Goal: Find specific page/section: Find specific page/section

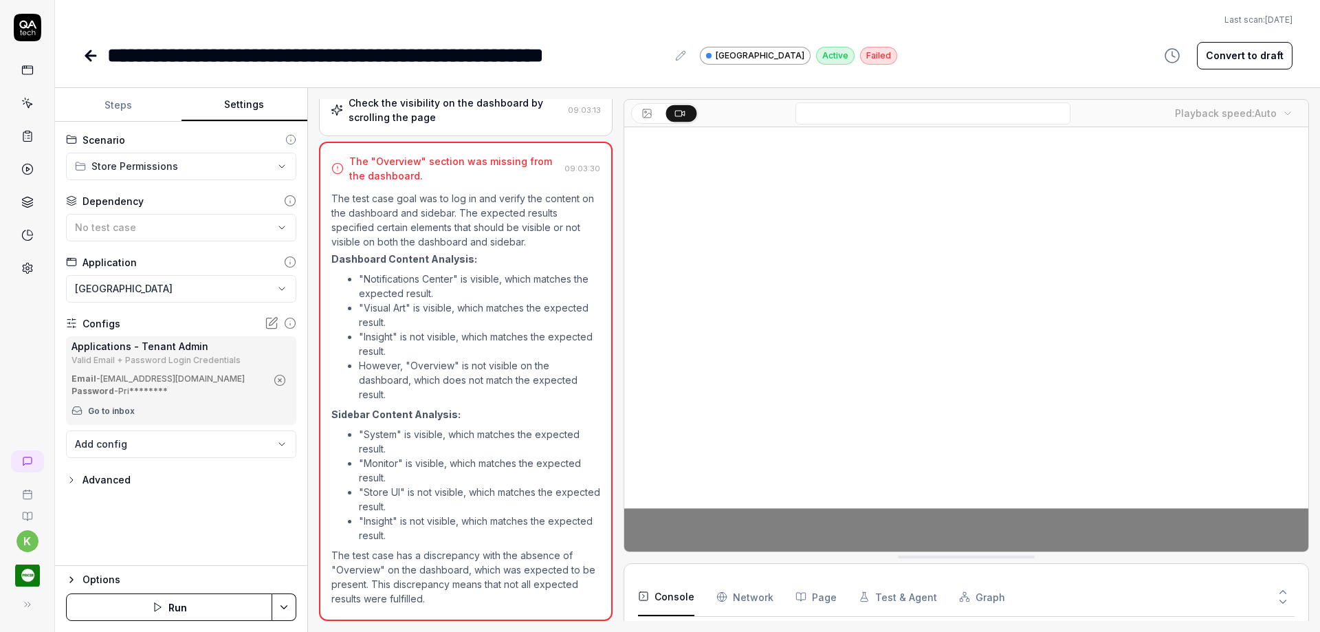
scroll to position [51, 0]
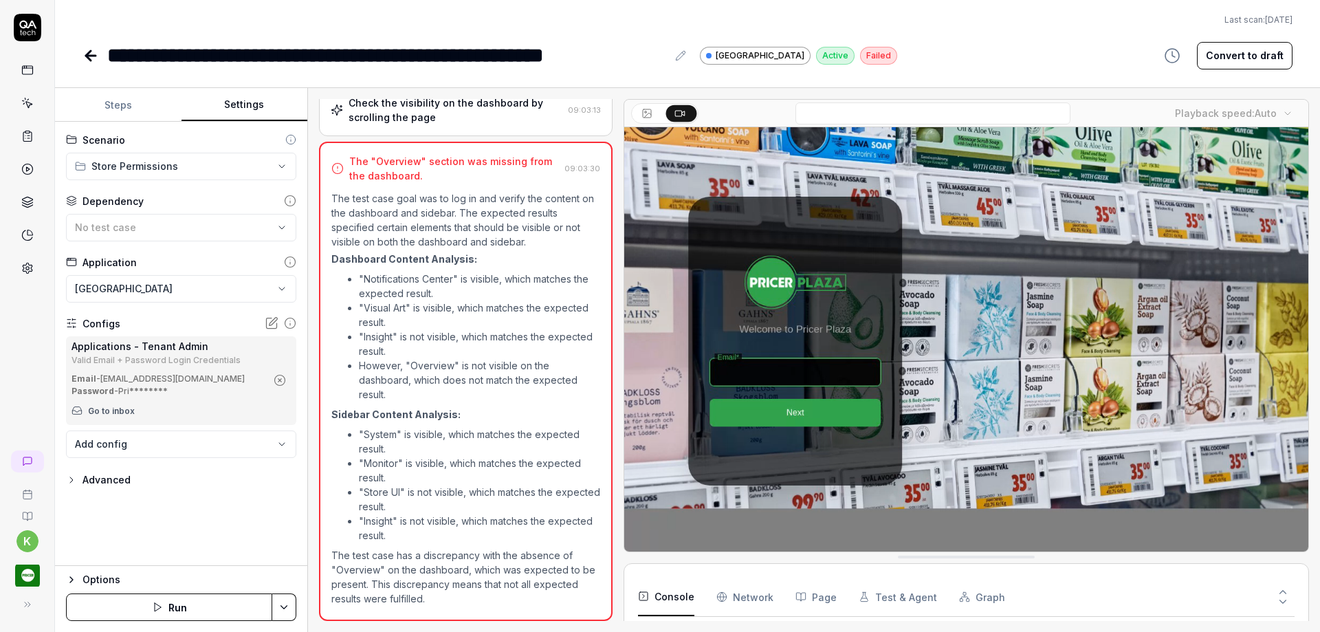
click at [996, 25] on div "Last scan: Jun 5 2025" at bounding box center [688, 20] width 1210 height 12
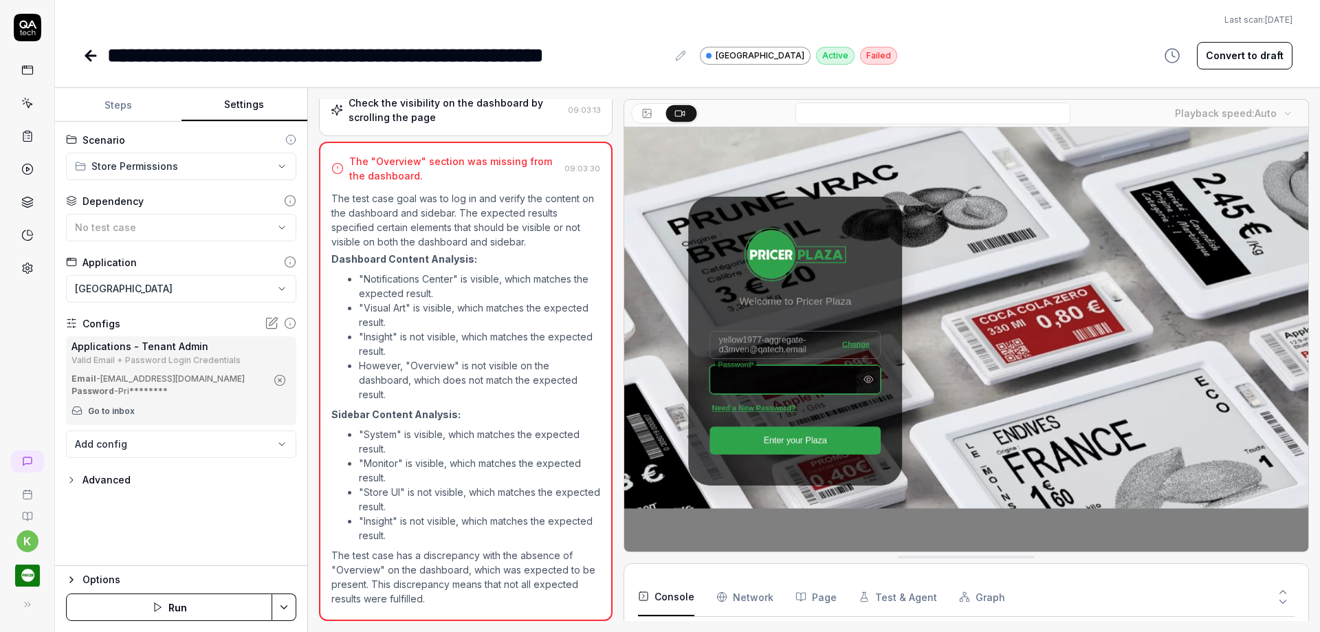
click at [996, 25] on div "Last scan: Jun 5 2025" at bounding box center [688, 20] width 1210 height 12
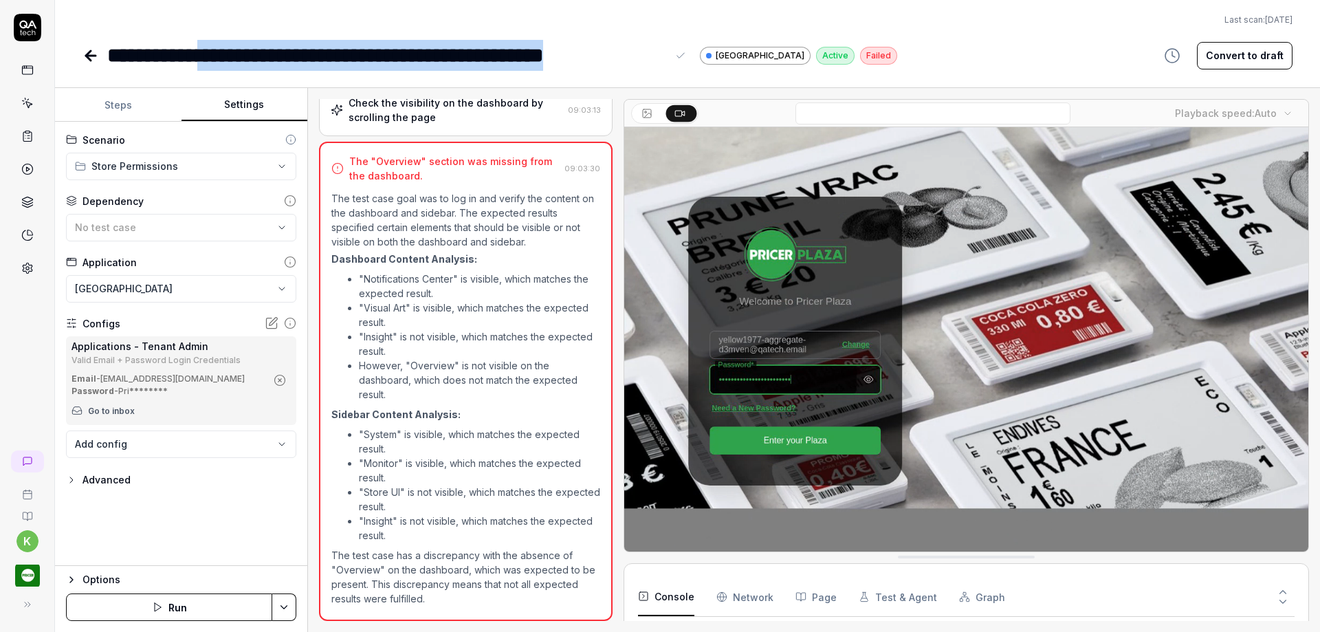
drag, startPoint x: 213, startPoint y: 52, endPoint x: 662, endPoint y: 51, distance: 449.1
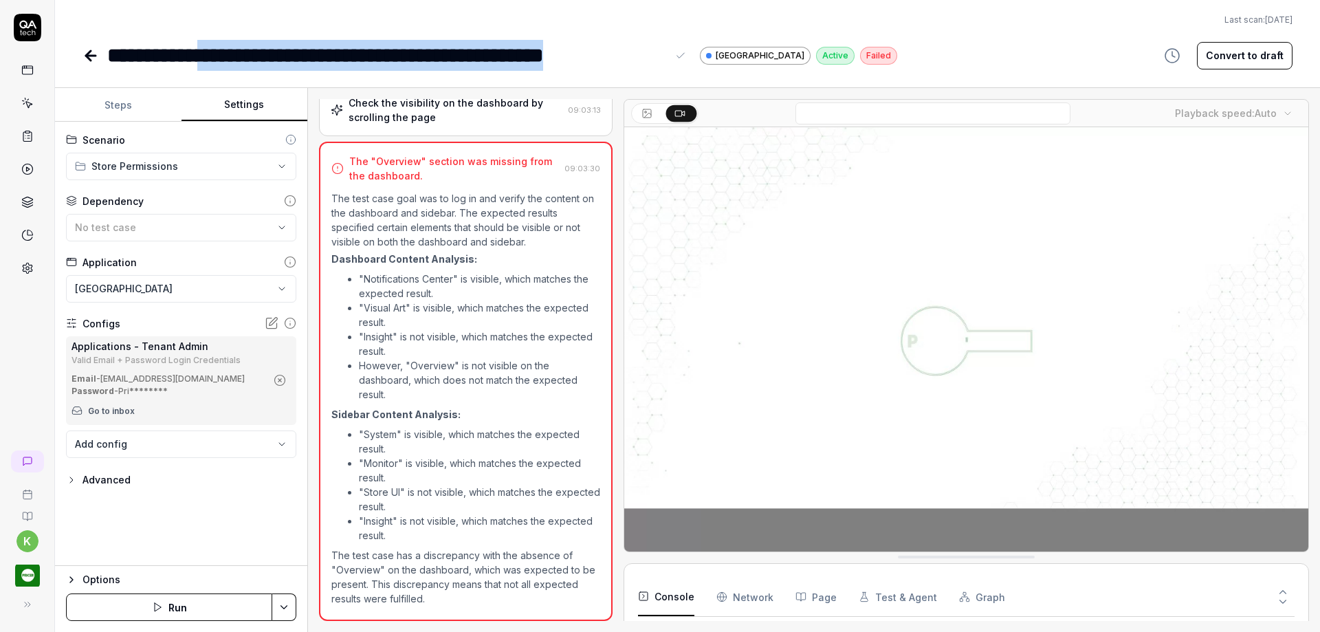
click at [662, 51] on div "**********" at bounding box center [387, 55] width 560 height 31
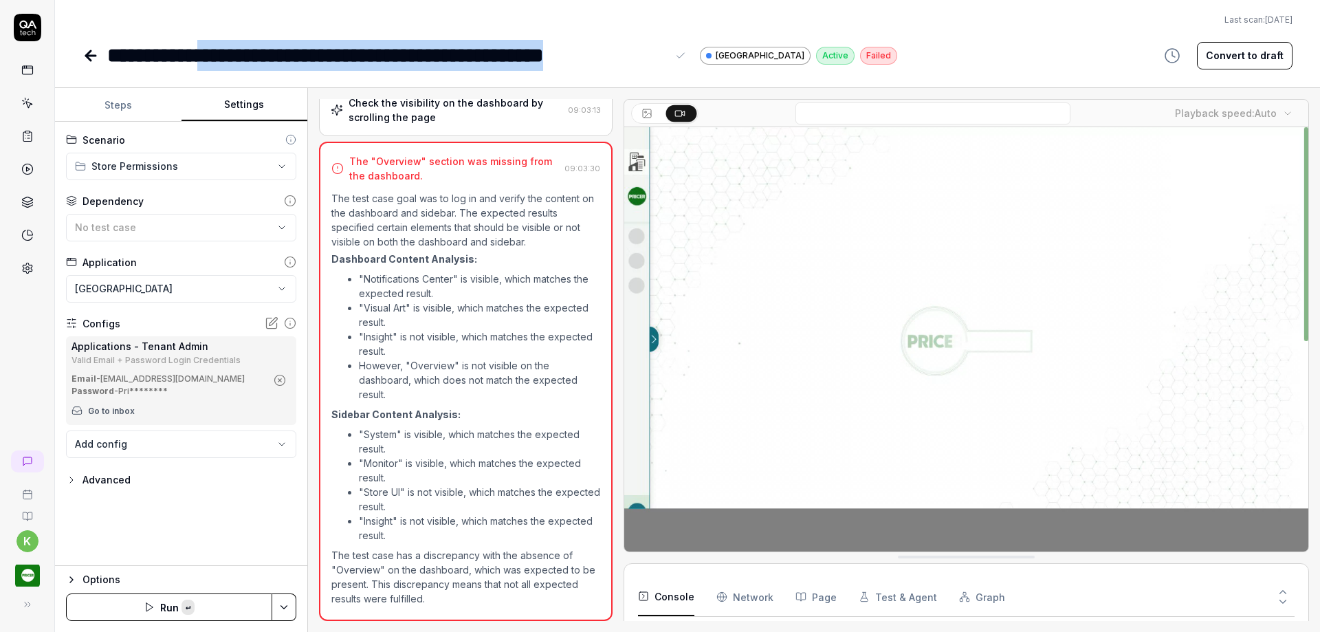
copy div "**********"
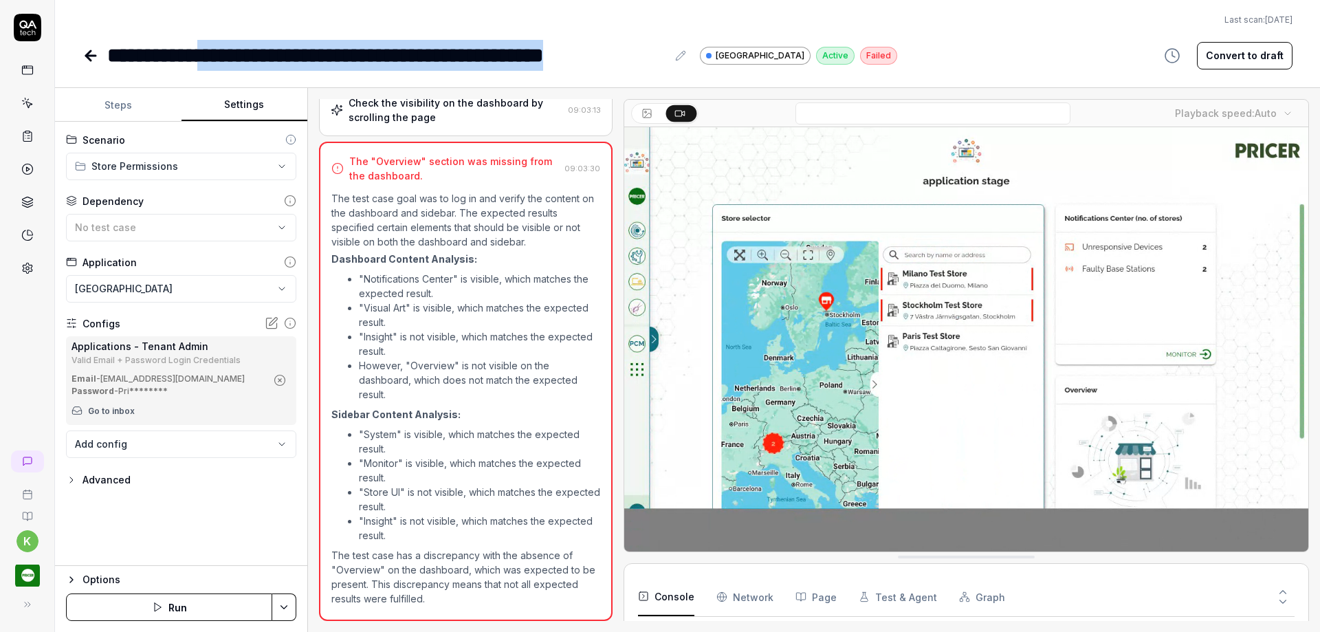
click at [91, 54] on icon at bounding box center [91, 55] width 17 height 17
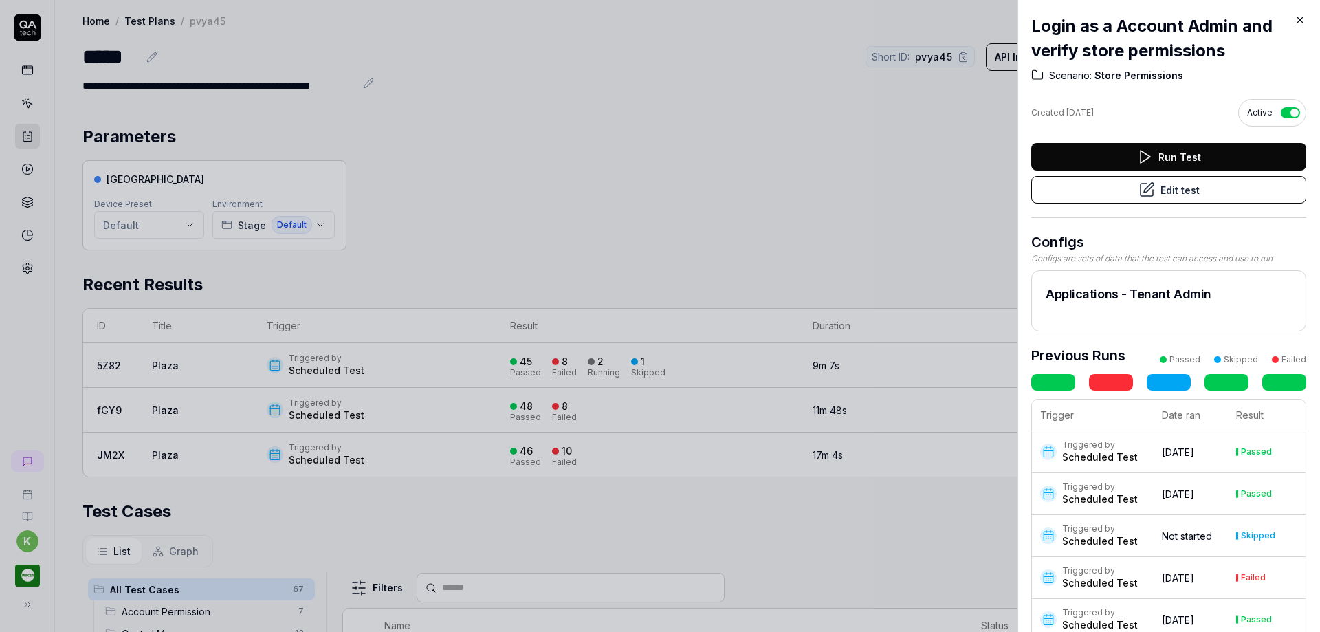
click at [1304, 16] on icon at bounding box center [1300, 20] width 12 height 12
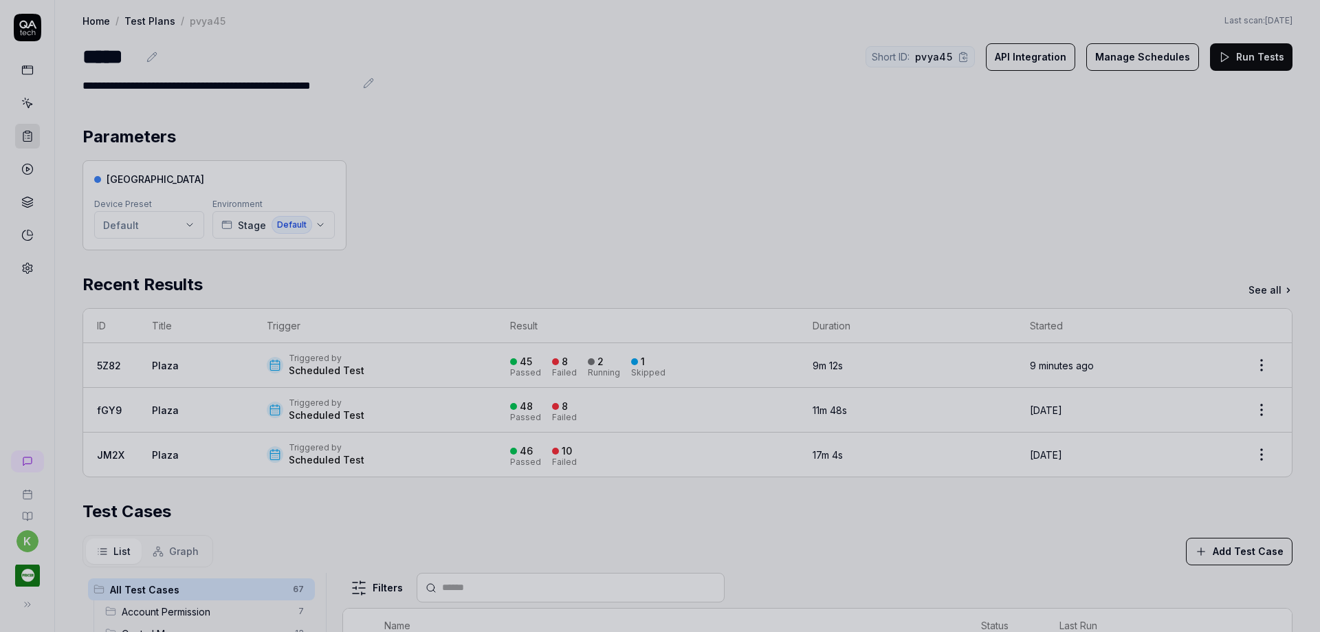
click at [25, 71] on div at bounding box center [660, 316] width 1320 height 632
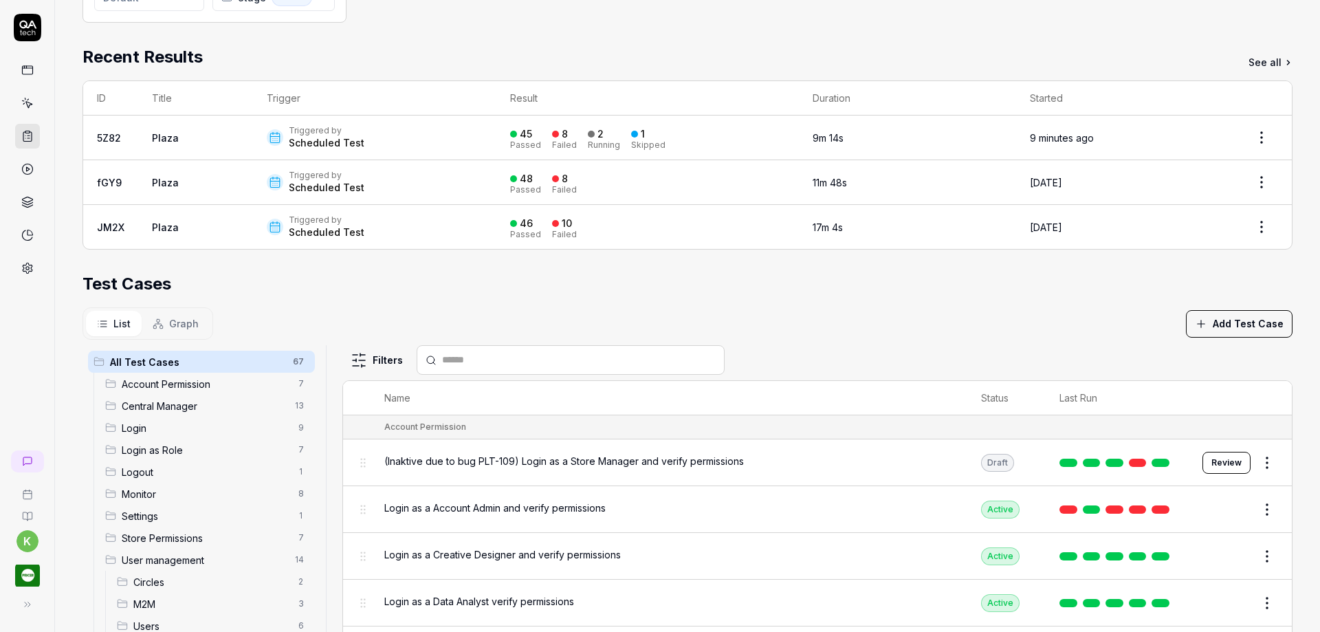
scroll to position [275, 0]
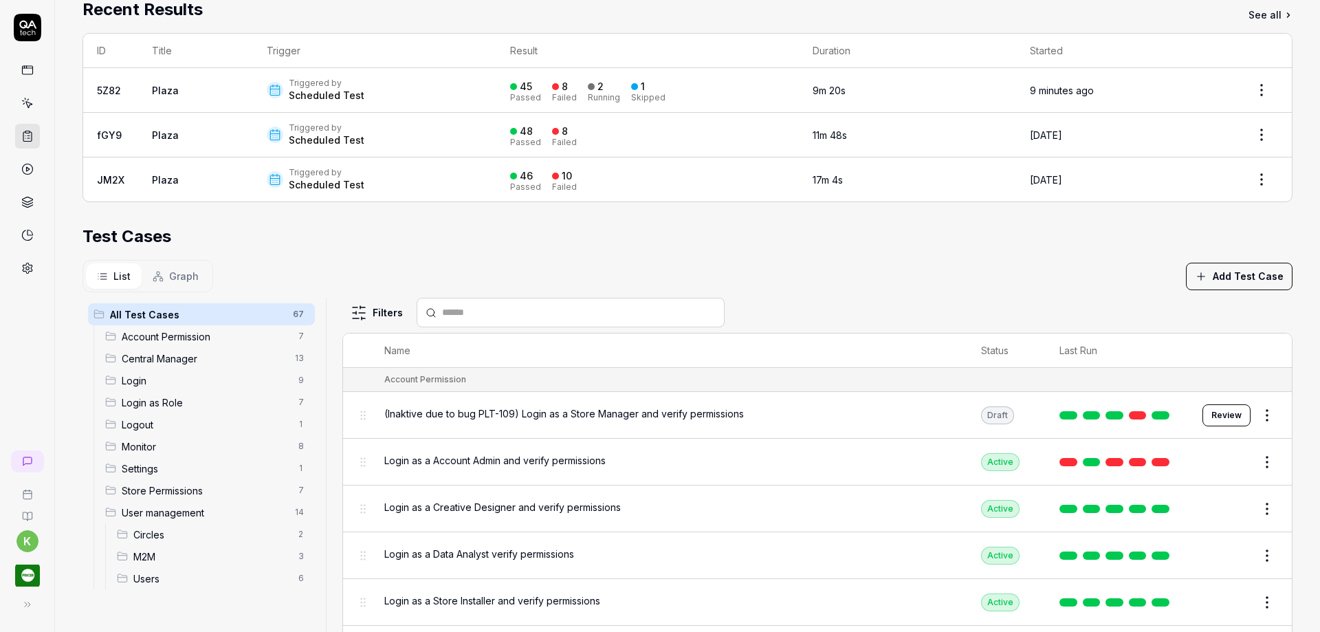
click at [134, 492] on span "Store Permissions" at bounding box center [206, 490] width 168 height 14
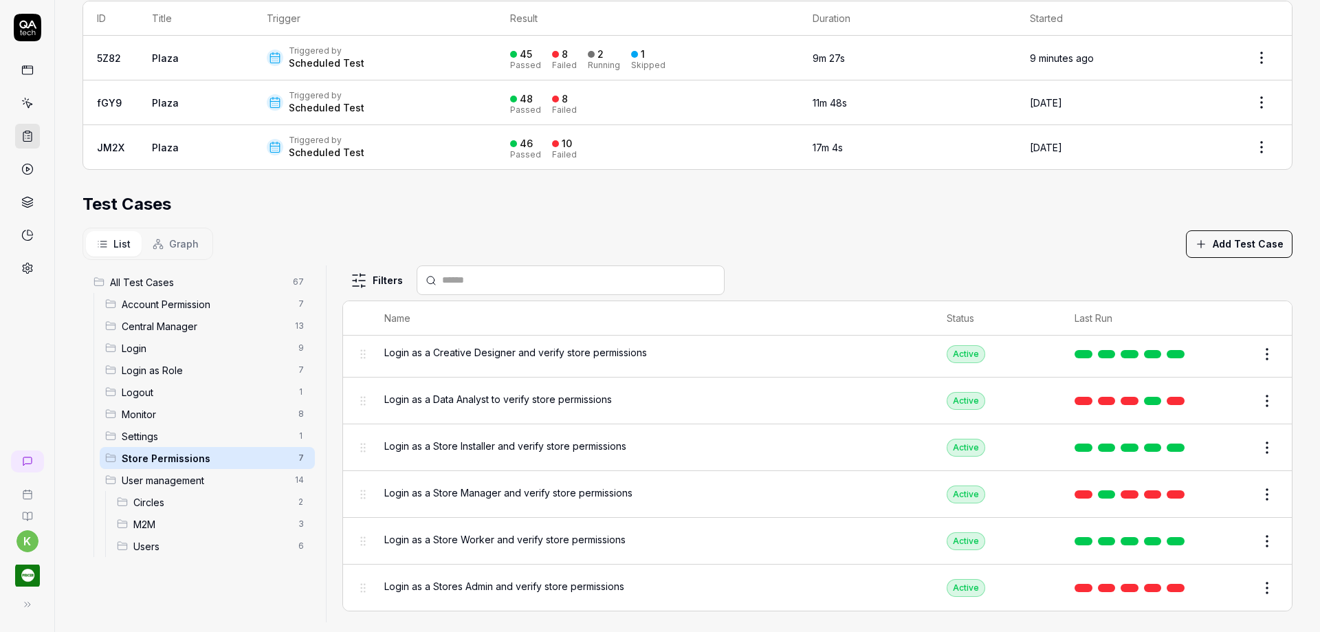
scroll to position [325, 0]
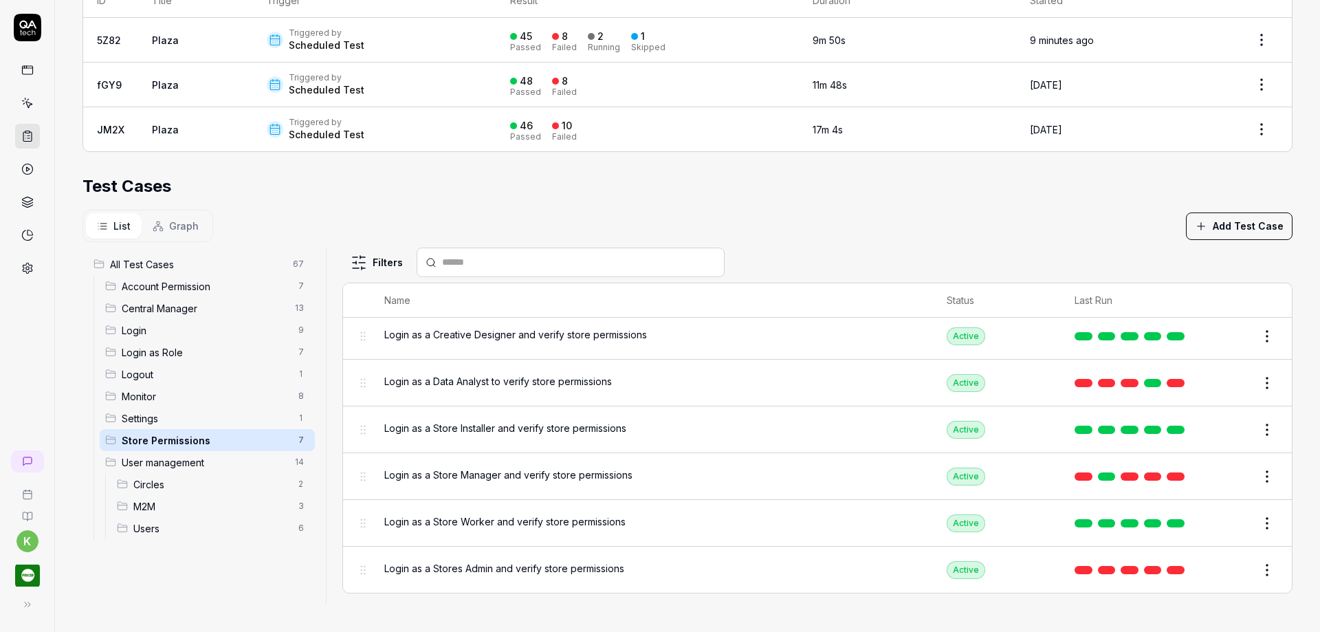
click at [521, 566] on span "Login as a Stores Admin and verify store permissions" at bounding box center [504, 568] width 240 height 14
